Goal: Transaction & Acquisition: Purchase product/service

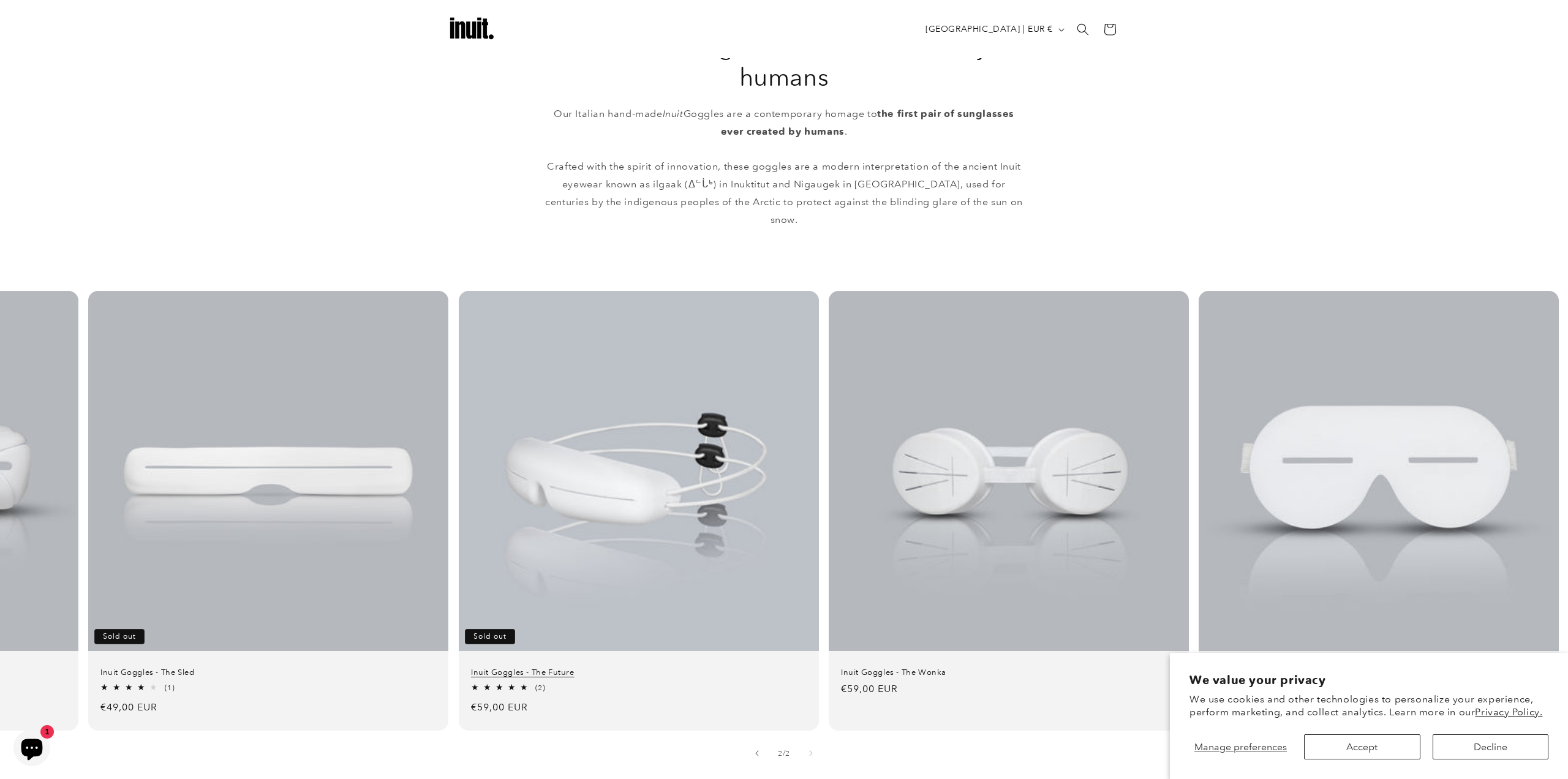
scroll to position [637, 0]
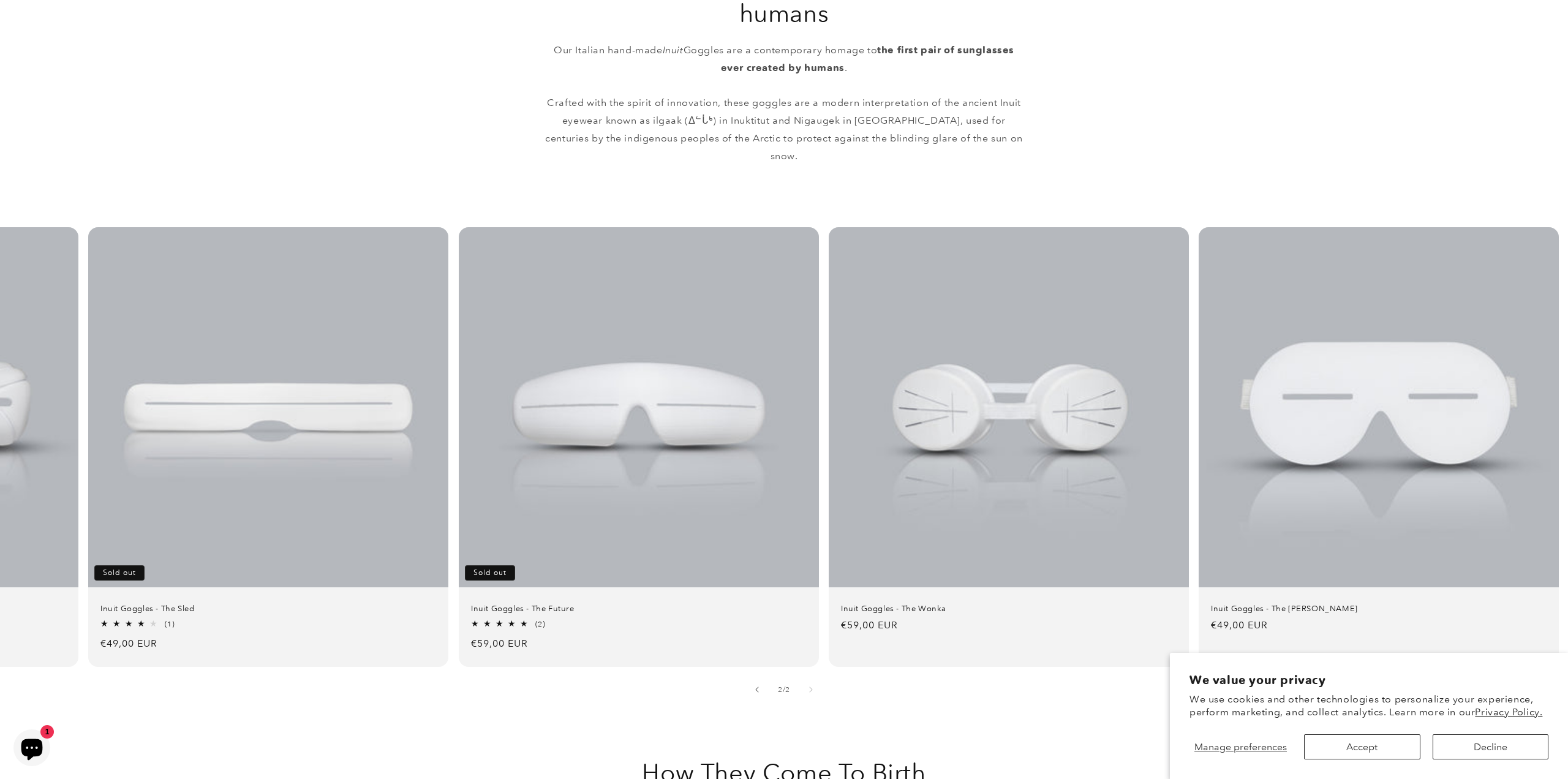
drag, startPoint x: 377, startPoint y: 680, endPoint x: 383, endPoint y: 702, distance: 22.8
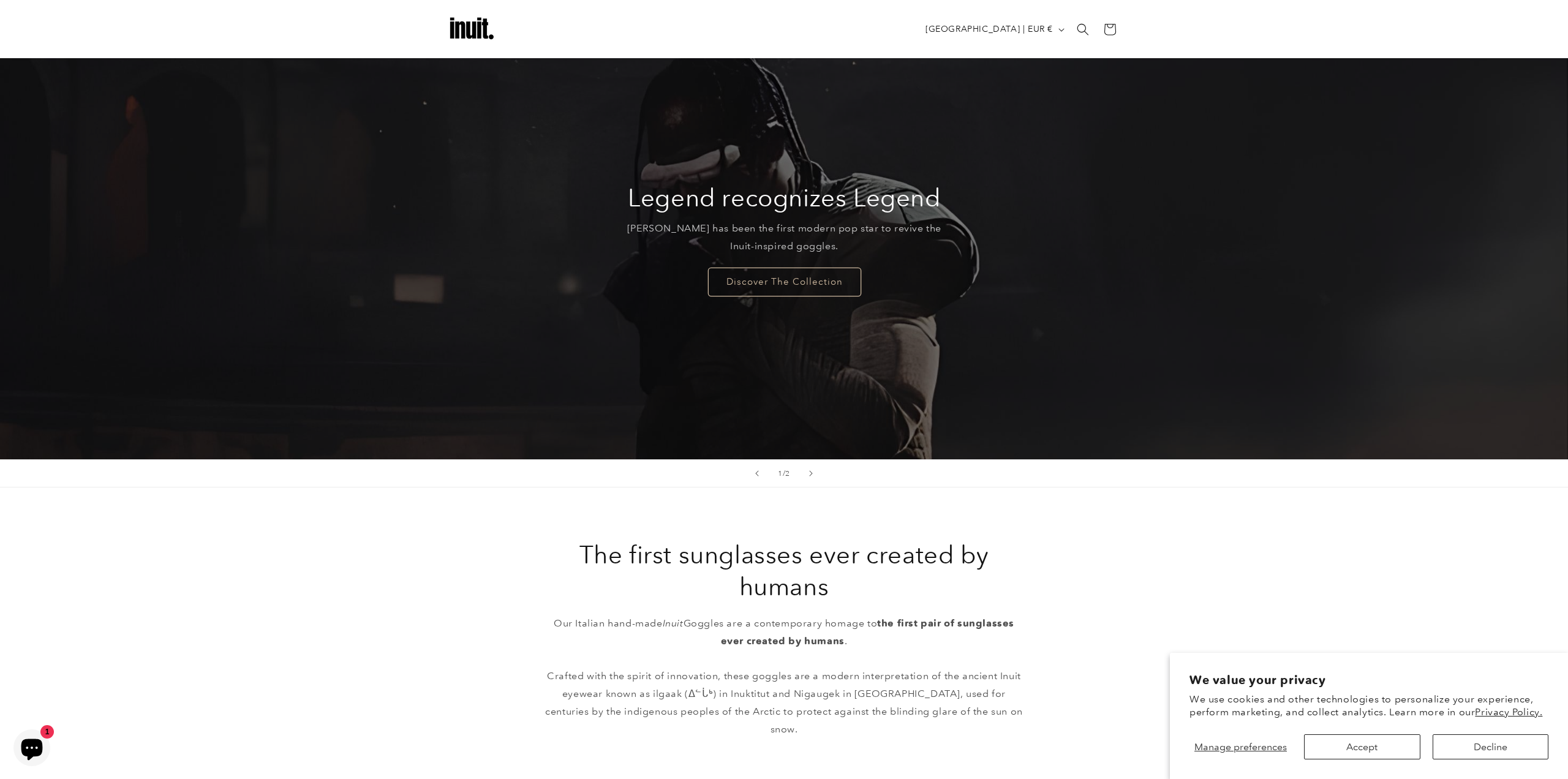
scroll to position [0, 0]
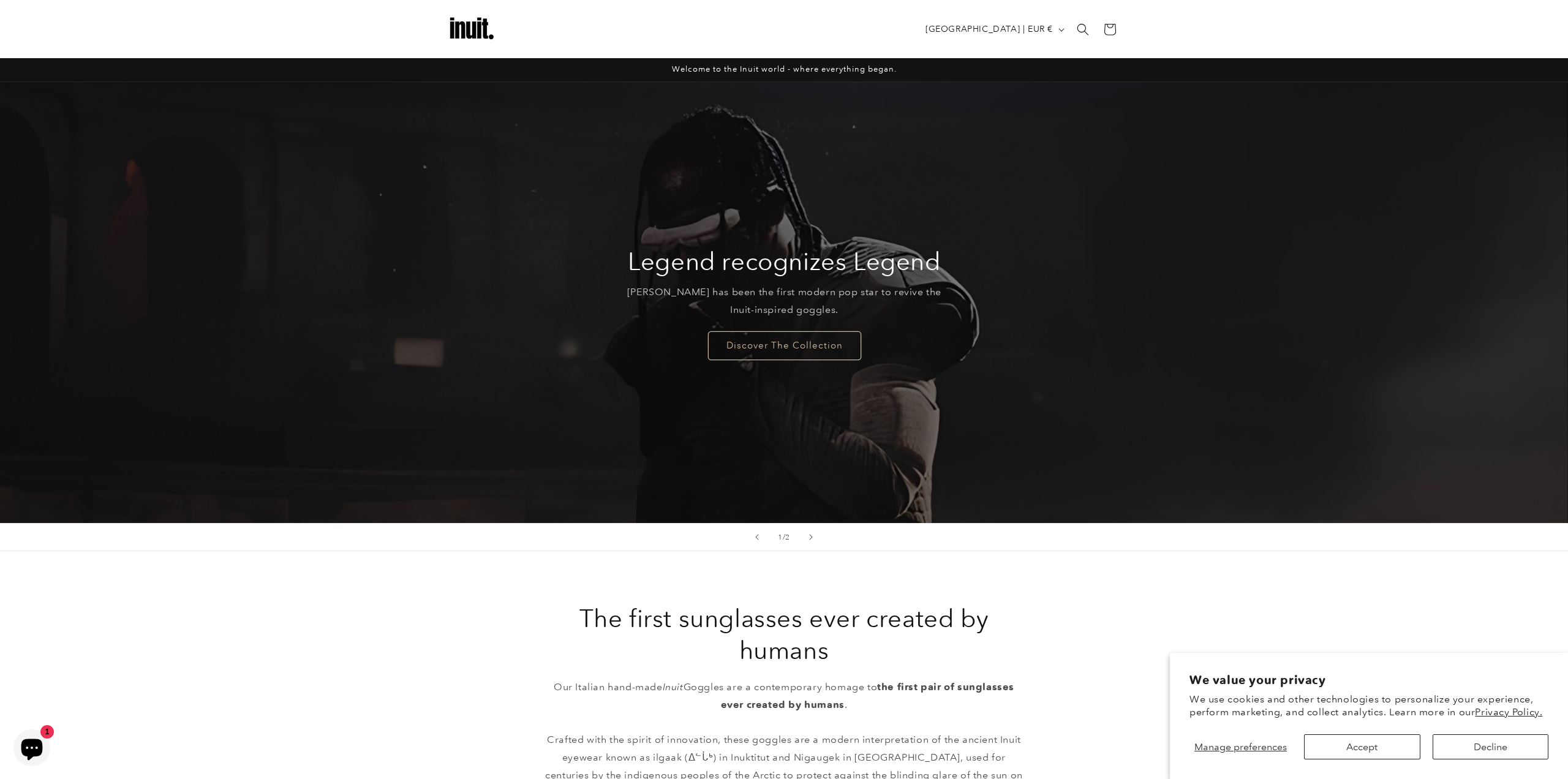
click at [842, 613] on div "The first sunglasses ever created by humans Our Italian hand-made Inuit Goggles…" at bounding box center [784, 701] width 1568 height 300
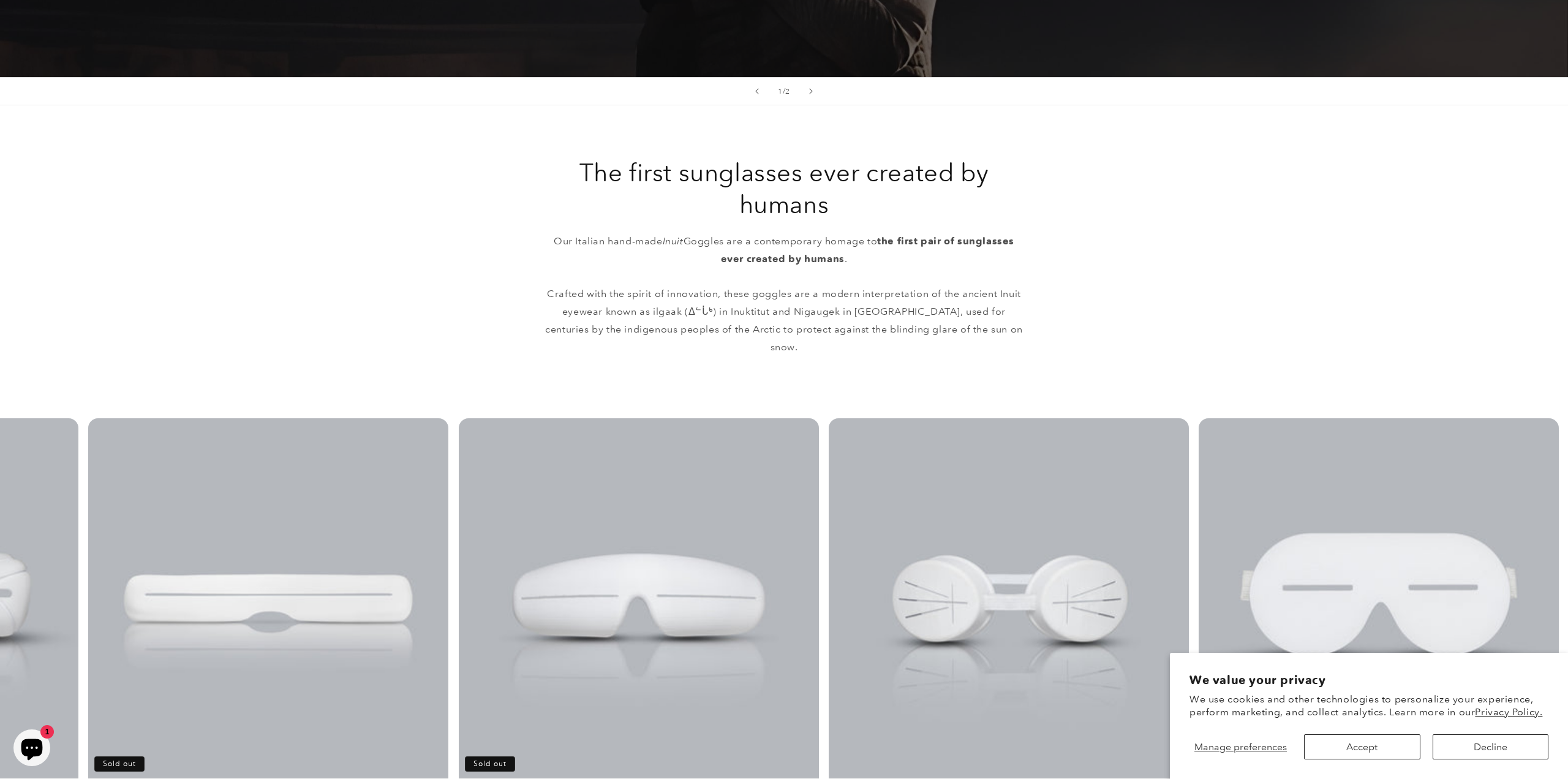
scroll to position [510, 0]
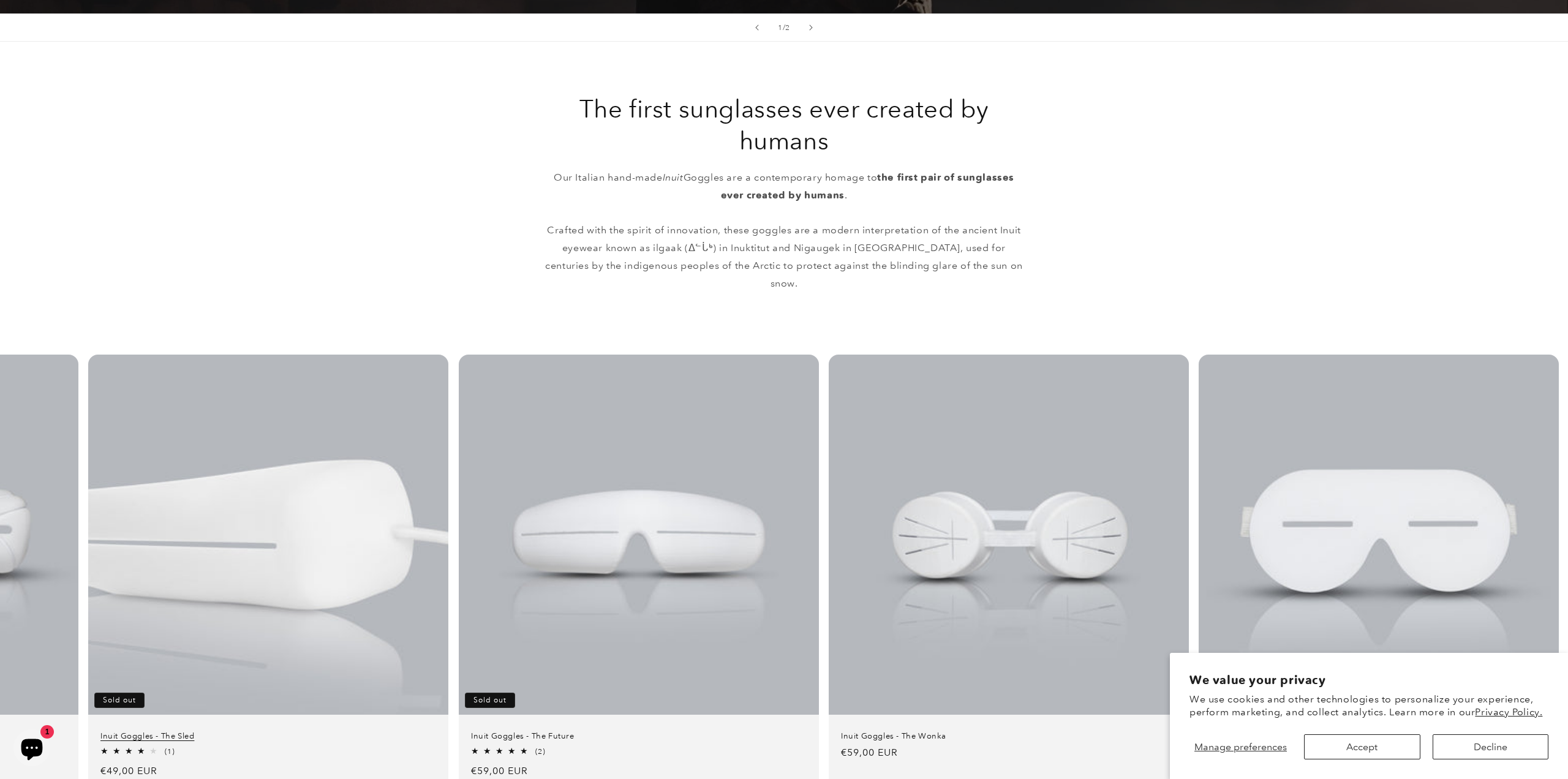
click at [355, 731] on link "Inuit Goggles - The Sled" at bounding box center [268, 736] width 336 height 10
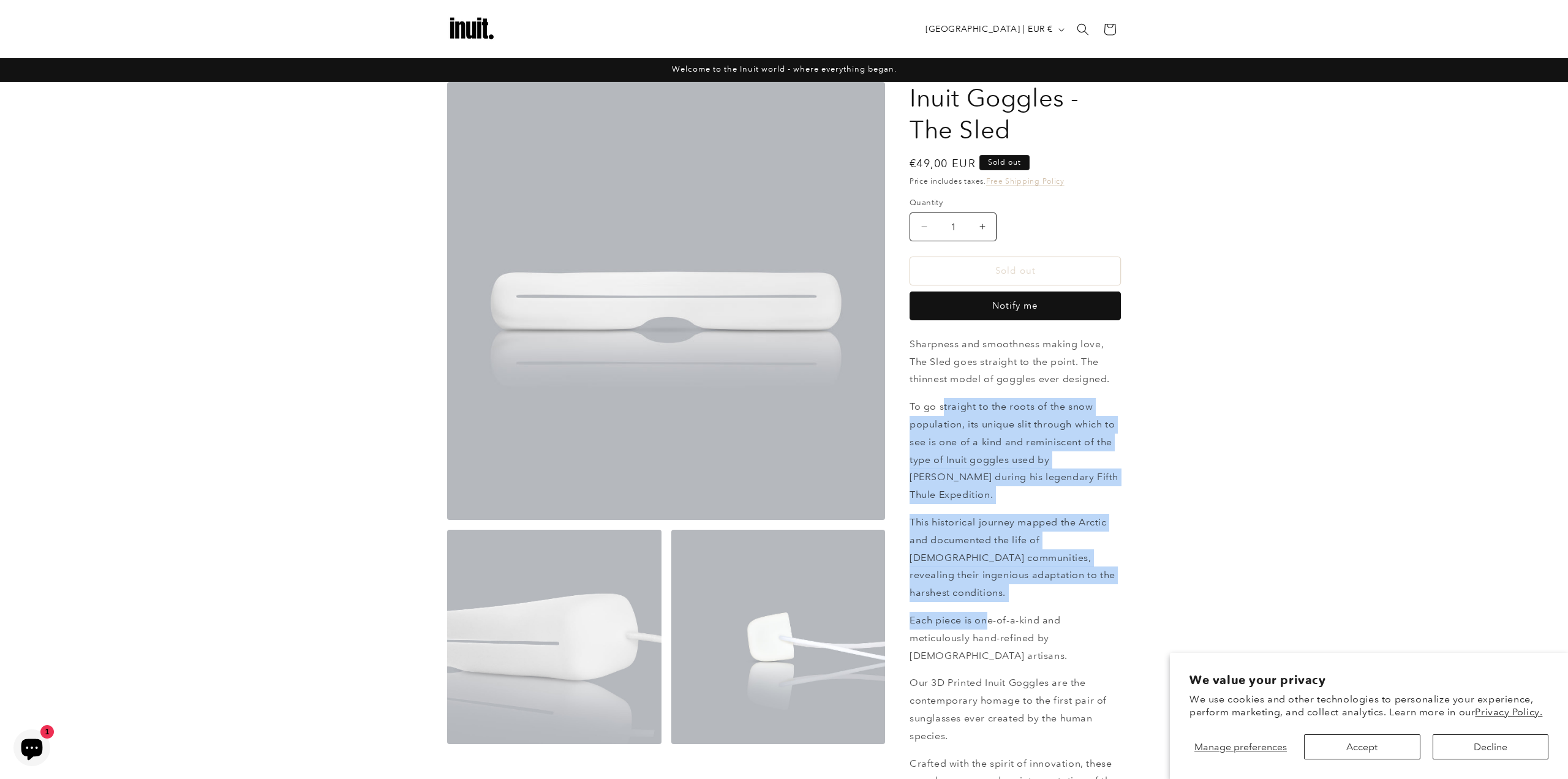
drag, startPoint x: 942, startPoint y: 420, endPoint x: 992, endPoint y: 594, distance: 181.0
click at [992, 594] on div "Sharpness and smoothness making love, The Sled goes straight to the point. The …" at bounding box center [1015, 691] width 211 height 711
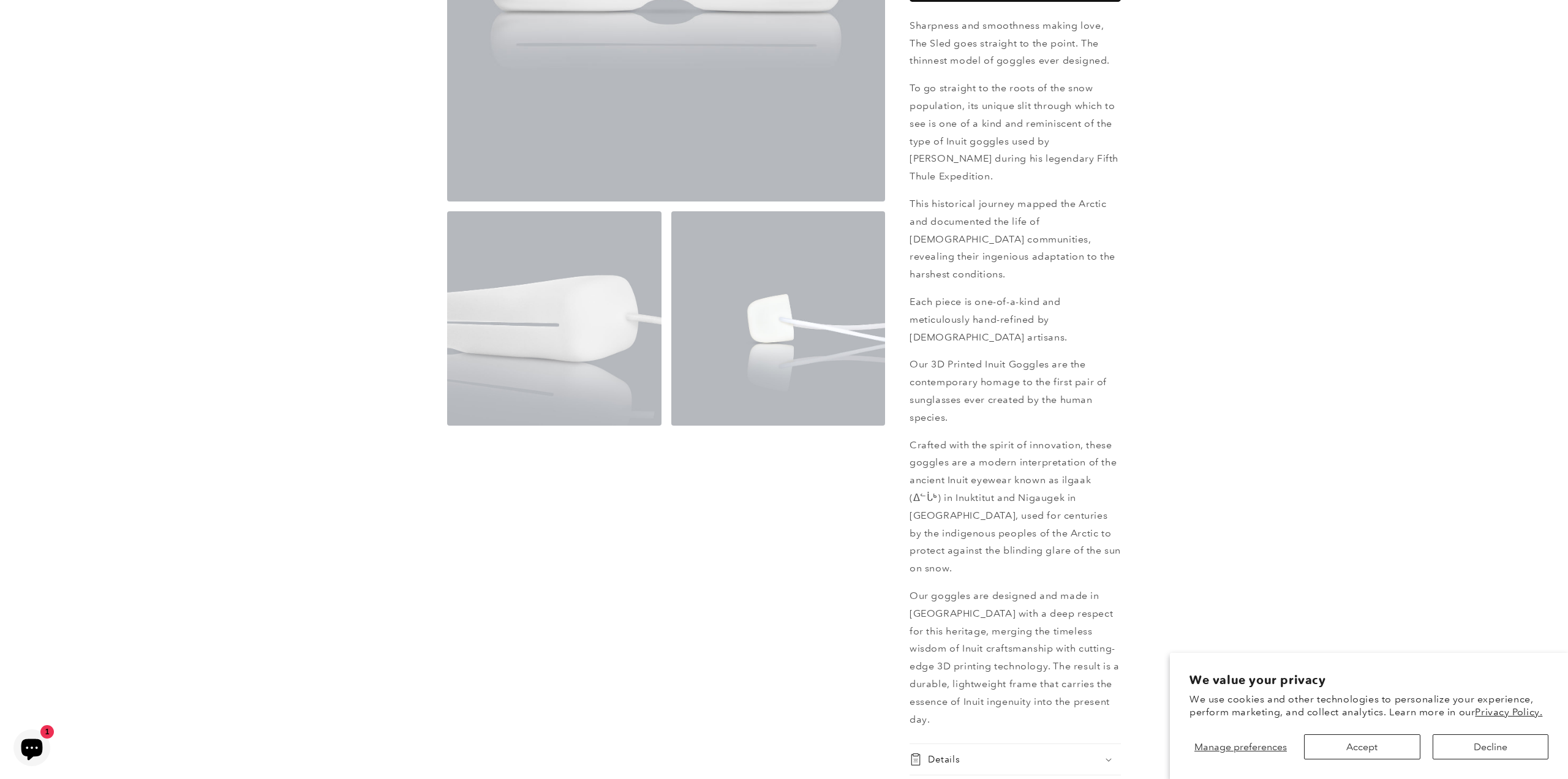
scroll to position [510, 0]
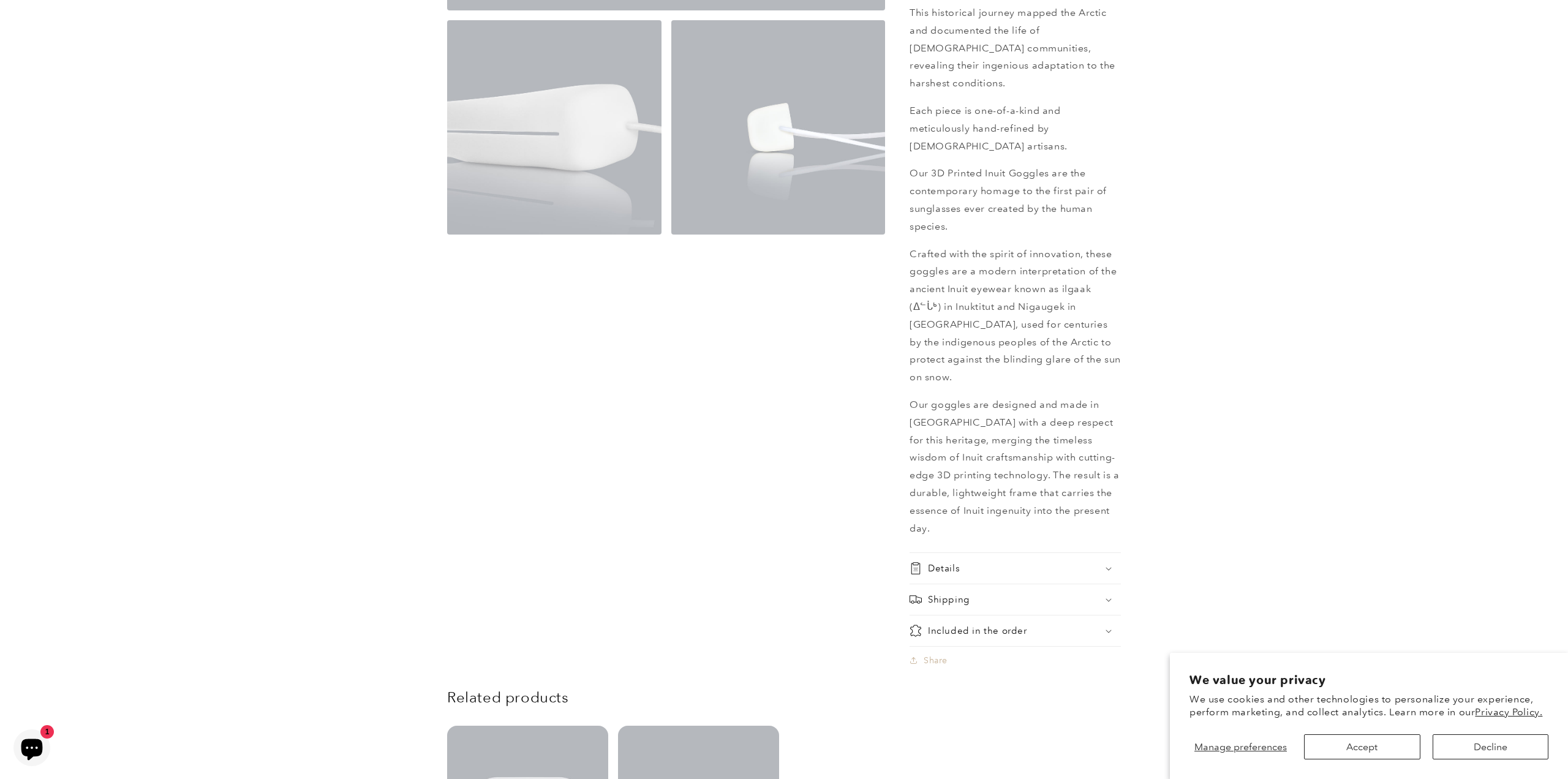
click at [1013, 553] on summary "Details" at bounding box center [1015, 569] width 211 height 31
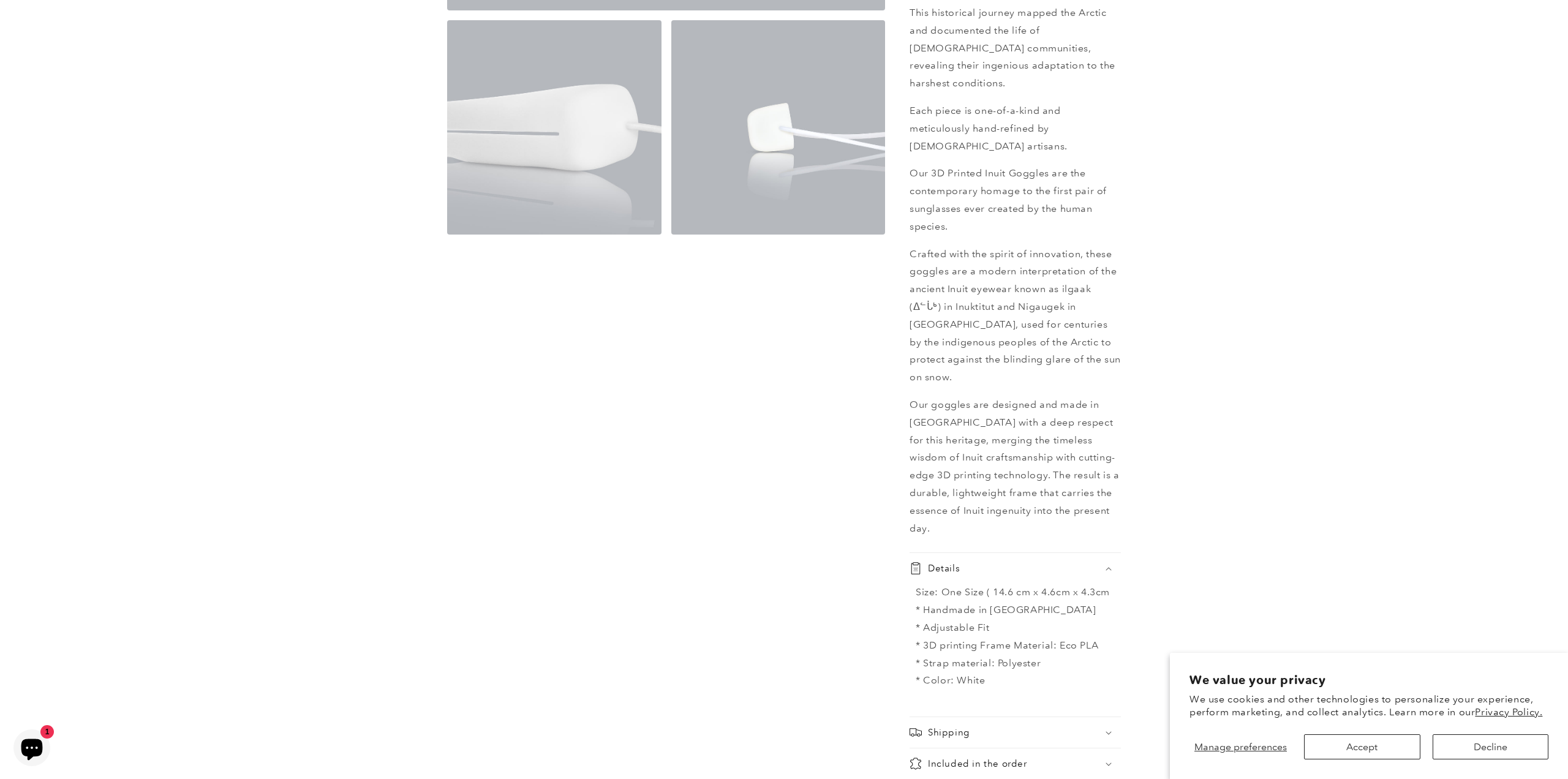
click at [1011, 562] on div "Details" at bounding box center [1015, 568] width 211 height 12
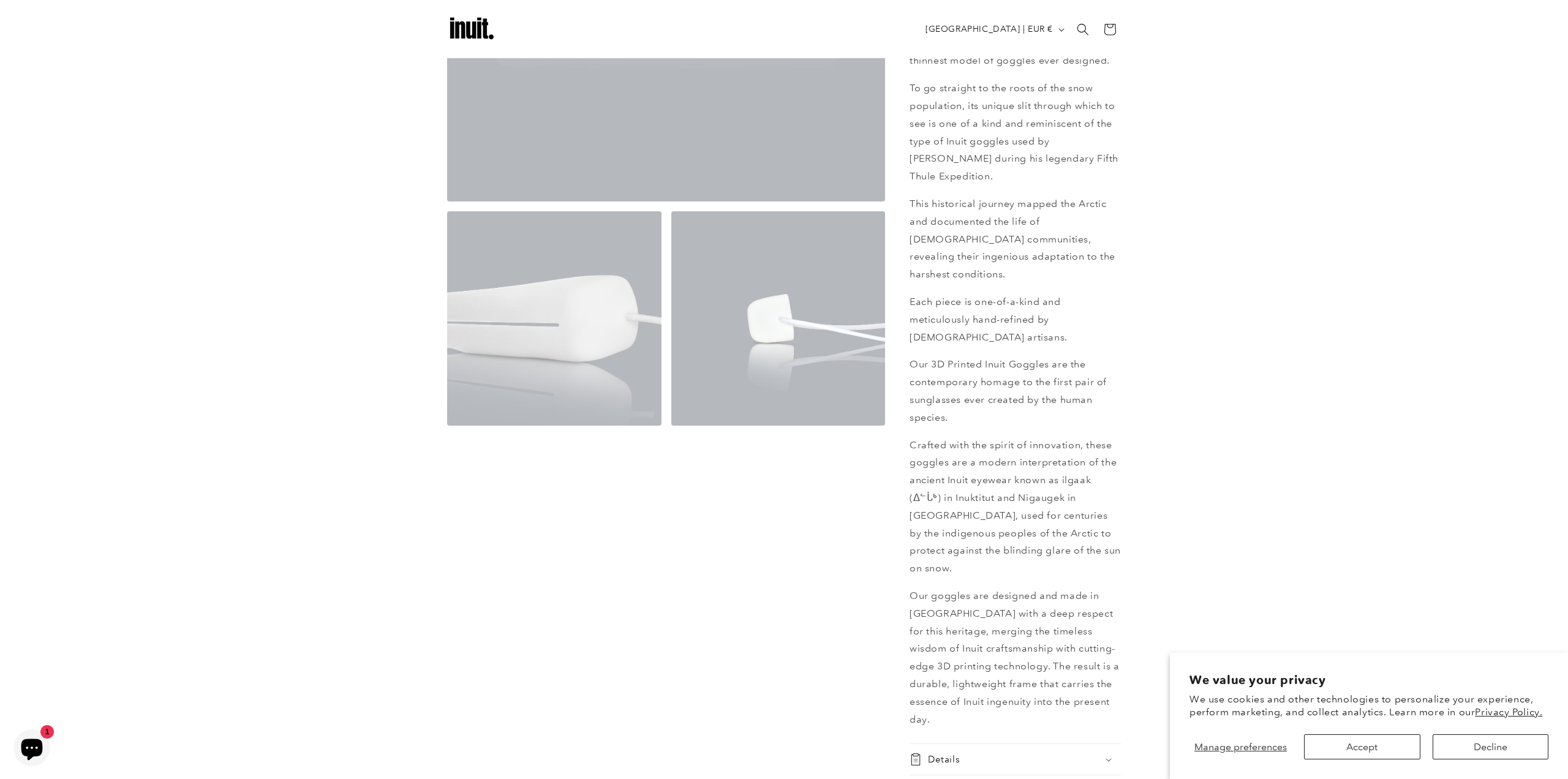
scroll to position [0, 0]
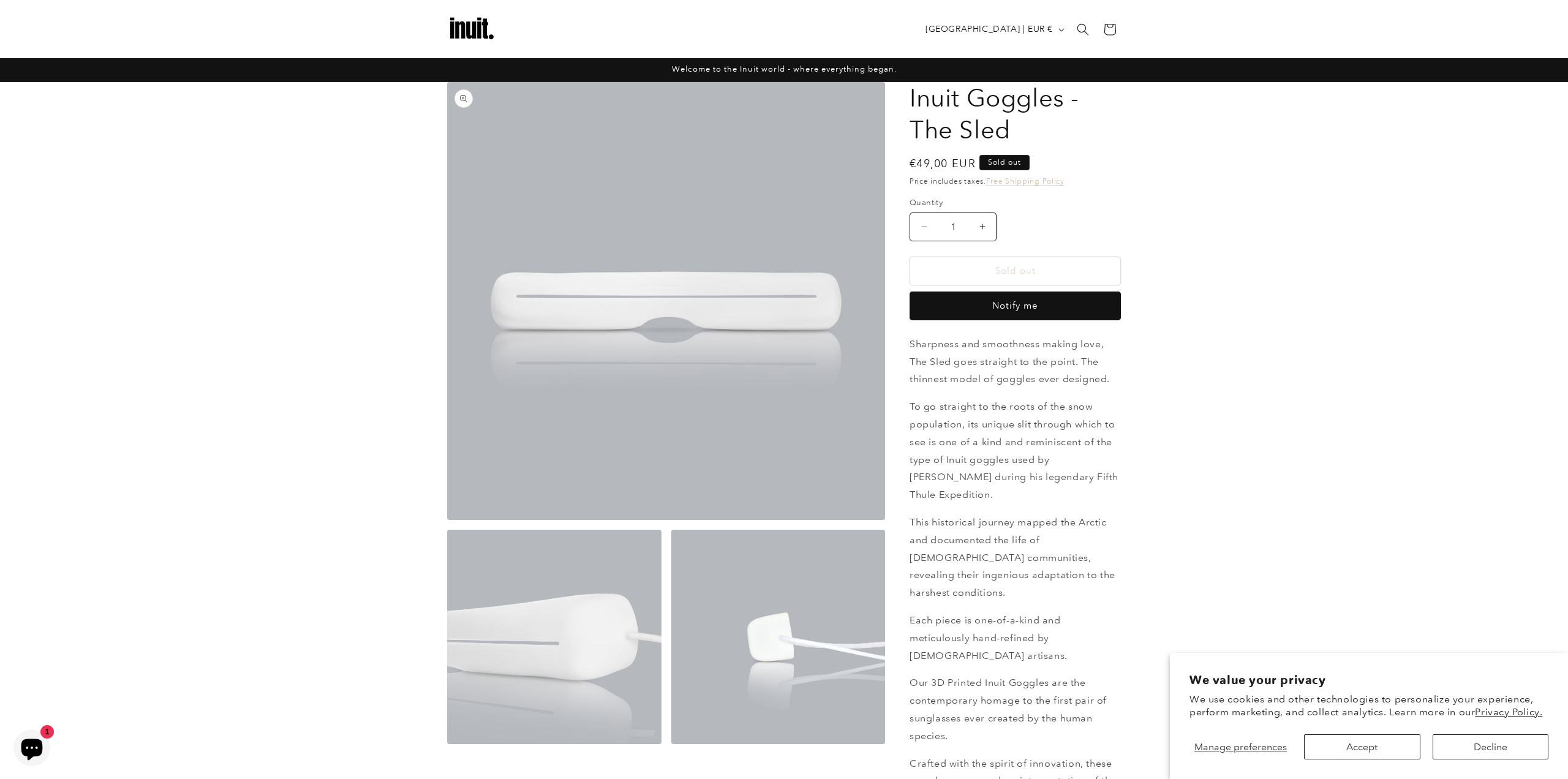
click at [447, 520] on button "Open media 1 in modal" at bounding box center [447, 520] width 0 height 0
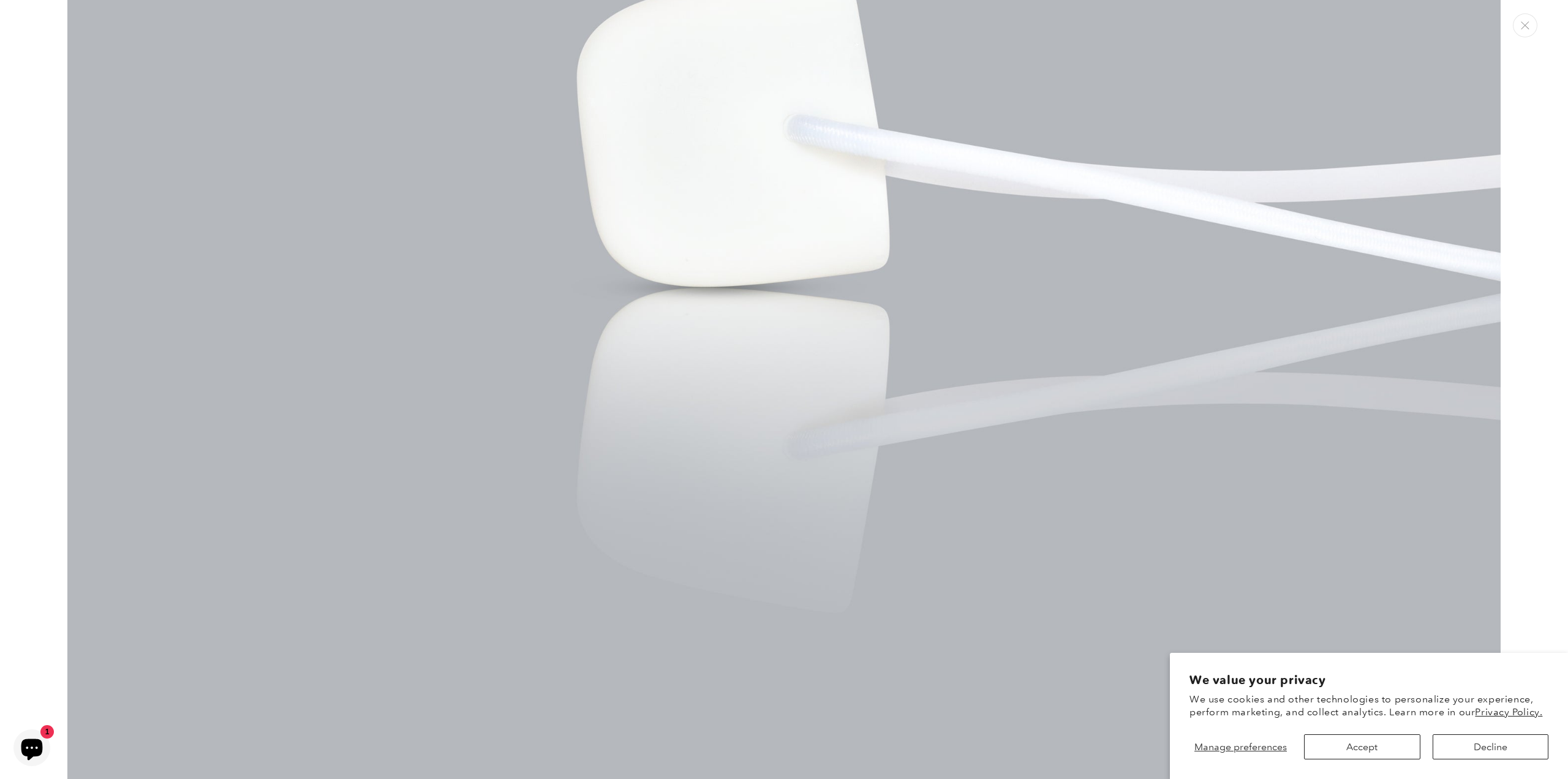
scroll to position [3560, 0]
